Goal: Find specific page/section: Find specific page/section

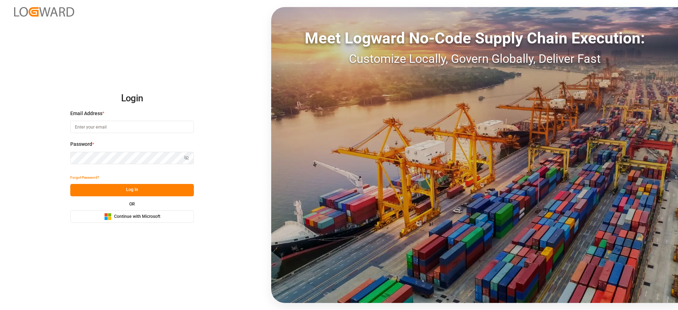
click at [150, 216] on span "Continue with Microsoft" at bounding box center [137, 217] width 46 height 6
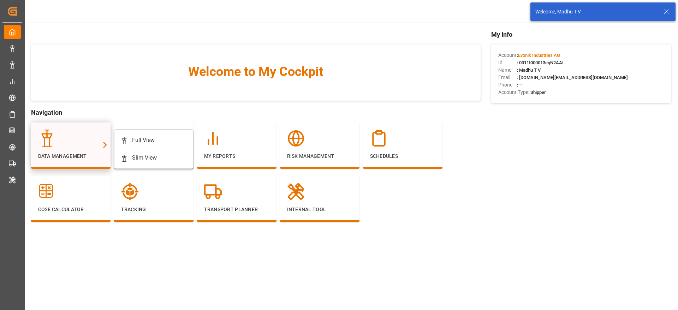
click at [69, 144] on div at bounding box center [70, 139] width 65 height 18
click at [153, 137] on div "Full View" at bounding box center [143, 140] width 23 height 8
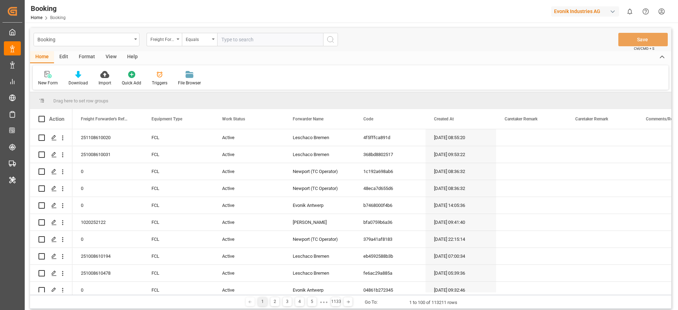
click at [89, 57] on div "Format" at bounding box center [86, 57] width 27 height 12
click at [59, 78] on div "Filter Rows" at bounding box center [48, 79] width 31 height 16
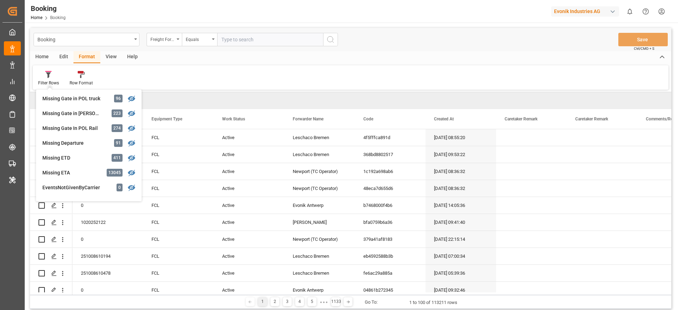
scroll to position [106, 0]
click at [78, 127] on div "Missing Gate in [PERSON_NAME]" at bounding box center [73, 127] width 62 height 7
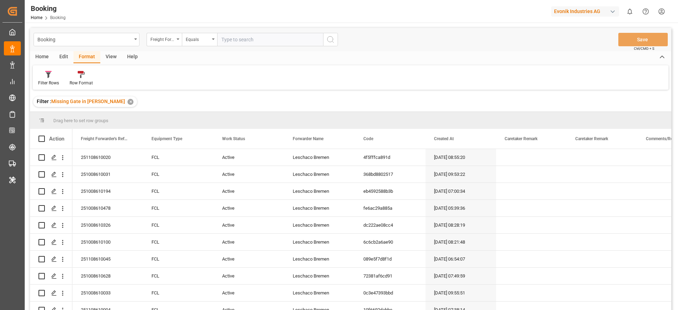
click at [109, 58] on div "View" at bounding box center [111, 57] width 22 height 12
click at [38, 75] on div "Default" at bounding box center [45, 79] width 24 height 16
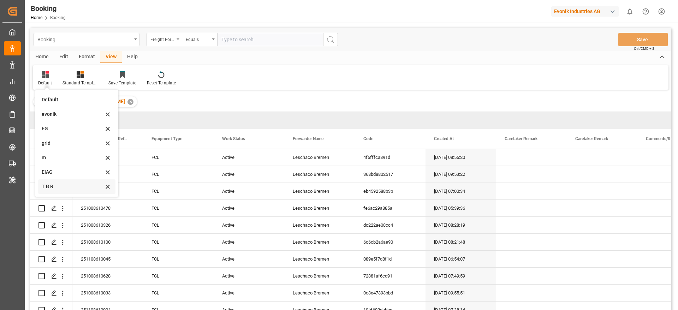
click at [70, 194] on div "T B R" at bounding box center [76, 186] width 77 height 14
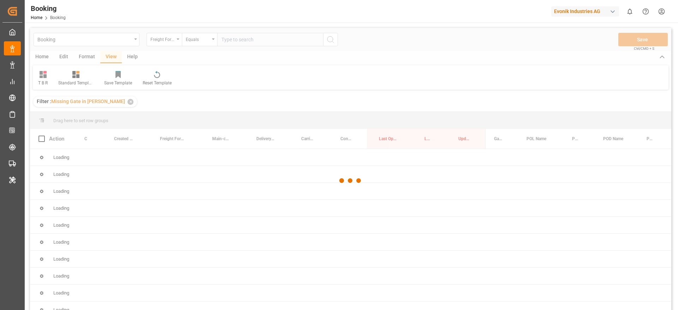
click at [73, 186] on div at bounding box center [350, 181] width 641 height 306
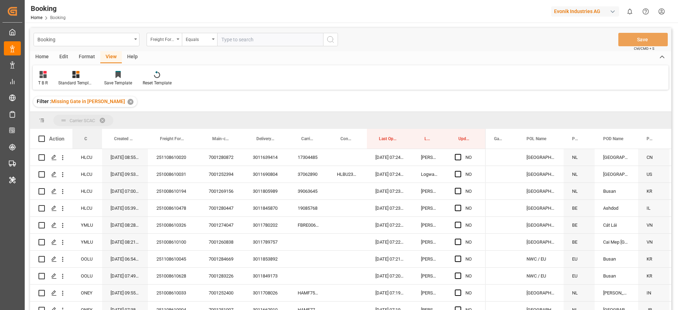
drag, startPoint x: 85, startPoint y: 139, endPoint x: 90, endPoint y: 113, distance: 26.3
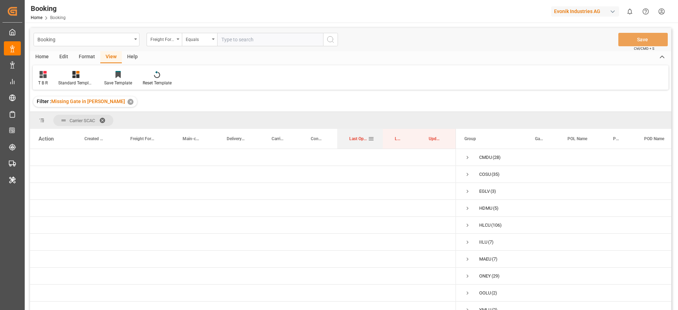
drag, startPoint x: 357, startPoint y: 138, endPoint x: 361, endPoint y: 139, distance: 3.5
click at [361, 139] on span "Last Opened Date" at bounding box center [358, 138] width 19 height 5
drag, startPoint x: 400, startPoint y: 137, endPoint x: 401, endPoint y: 125, distance: 12.4
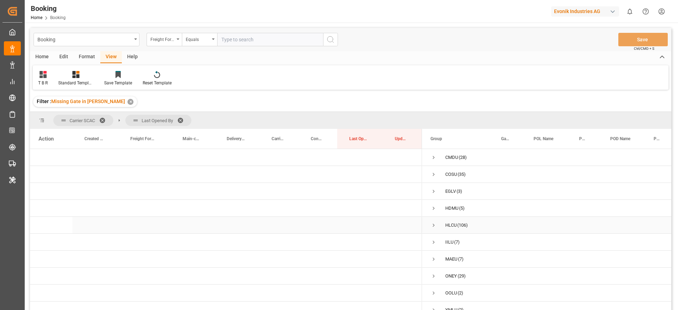
click at [436, 223] on span "Press SPACE to select this row." at bounding box center [434, 225] width 6 height 6
click at [435, 224] on span "Press SPACE to select this row." at bounding box center [434, 225] width 6 height 6
click at [434, 157] on span "Press SPACE to select this row." at bounding box center [434, 157] width 6 height 6
click at [432, 155] on span "Press SPACE to select this row." at bounding box center [434, 157] width 6 height 6
click at [434, 175] on span "Press SPACE to select this row." at bounding box center [434, 174] width 6 height 6
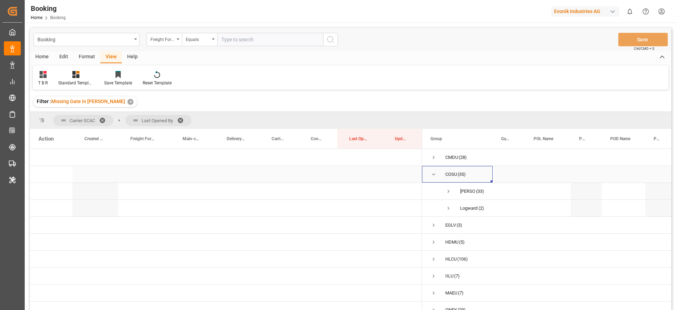
click at [434, 175] on span "Press SPACE to select this row." at bounding box center [434, 174] width 6 height 6
